Goal: Information Seeking & Learning: Learn about a topic

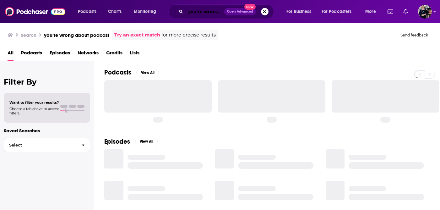
click at [191, 13] on input "you’re wrong about podcast" at bounding box center [205, 12] width 39 height 10
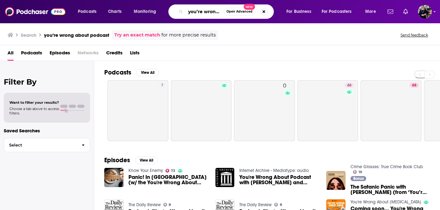
click at [203, 12] on input "you’re wrong about podcast" at bounding box center [205, 12] width 38 height 10
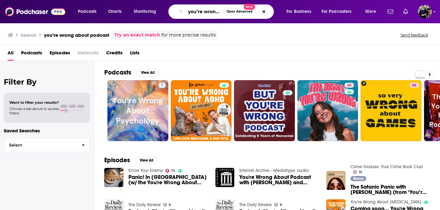
click at [203, 12] on input "you’re wrong about podcast" at bounding box center [205, 12] width 38 height 10
type input "second act"
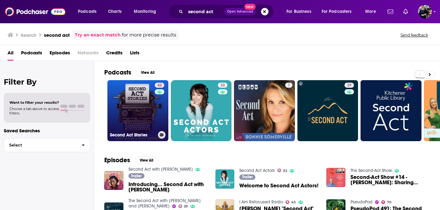
click at [142, 109] on link "42 Second Act Stories" at bounding box center [137, 110] width 61 height 61
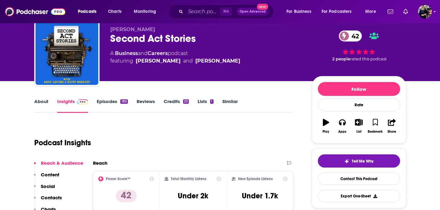
scroll to position [18, 0]
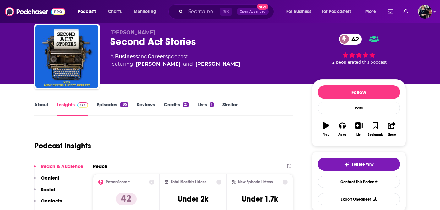
click at [39, 107] on link "About" at bounding box center [41, 109] width 14 height 14
